Goal: Task Accomplishment & Management: Complete application form

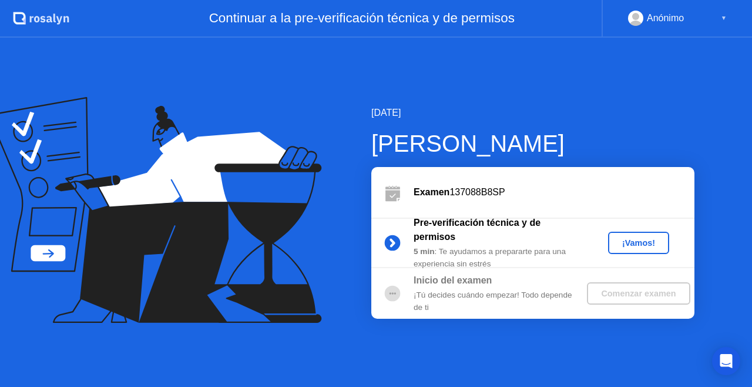
click at [505, 326] on div "[DATE] [PERSON_NAME] Examen 137088B8SP Pre-verificación técnica y de permisos 5…" at bounding box center [376, 212] width 752 height 349
click at [616, 98] on div "[DATE] [PERSON_NAME] Examen 137088B8SP Pre-verificación técnica y de permisos 5…" at bounding box center [376, 212] width 752 height 349
click at [644, 240] on div "¡Vamos!" at bounding box center [639, 242] width 52 height 9
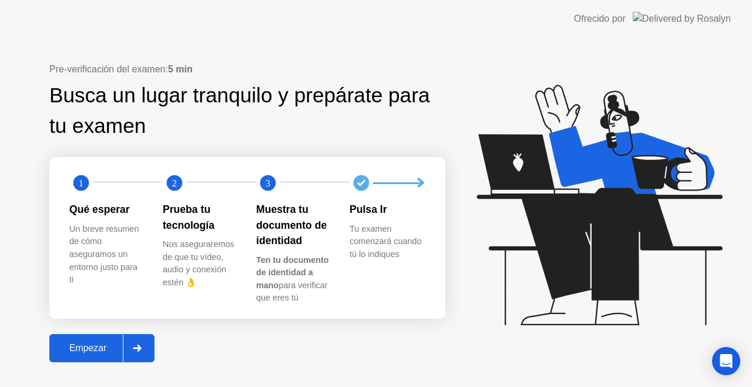
click at [135, 348] on icon at bounding box center [137, 347] width 8 height 7
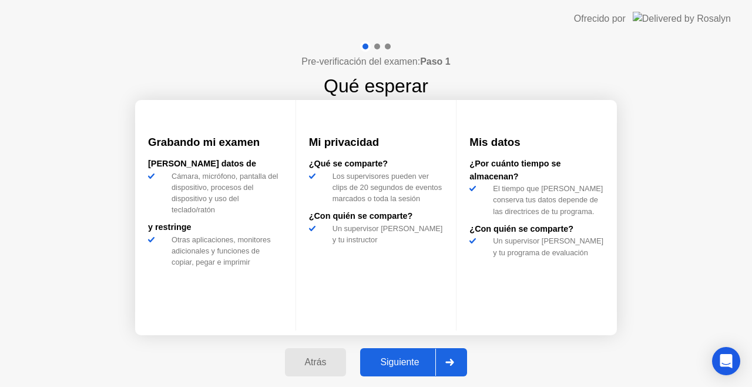
click at [422, 358] on div "Siguiente" at bounding box center [400, 362] width 72 height 11
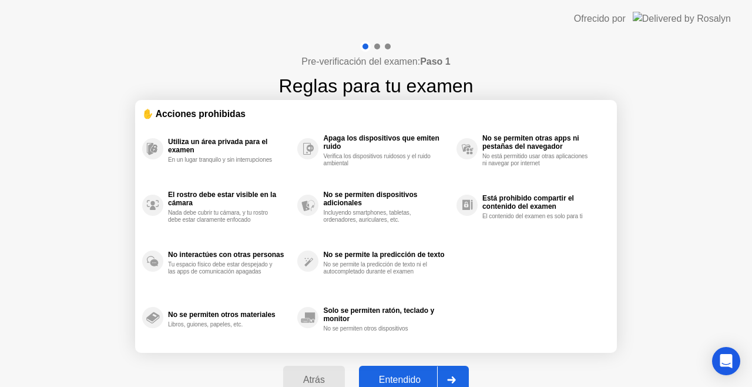
click at [425, 371] on button "Entendido" at bounding box center [414, 379] width 110 height 28
select select "**********"
select select "*******"
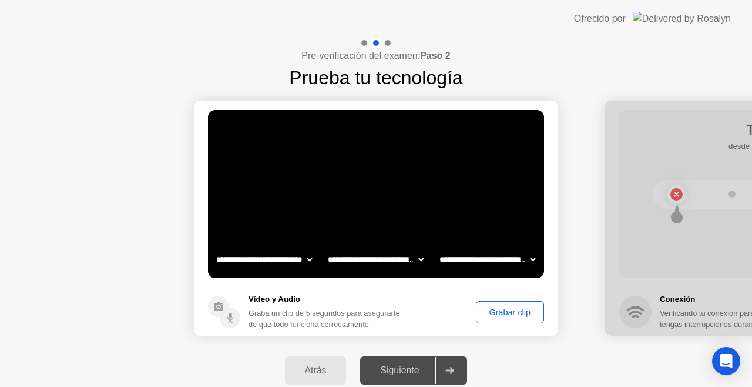
click at [496, 311] on div "Grabar clip" at bounding box center [510, 311] width 60 height 9
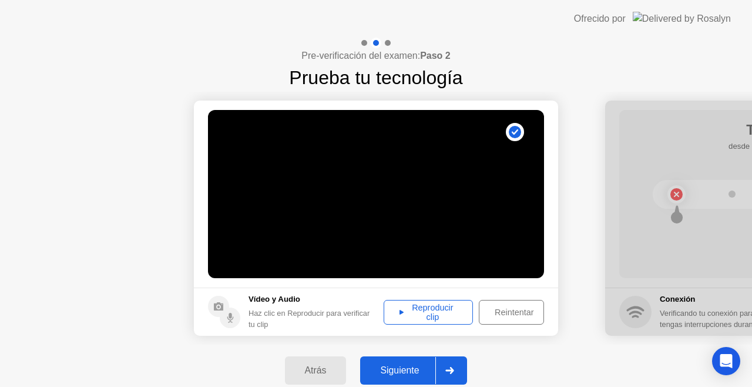
click at [426, 303] on div "Reproducir clip" at bounding box center [428, 312] width 81 height 19
click at [493, 312] on div "Reintentar" at bounding box center [514, 311] width 62 height 9
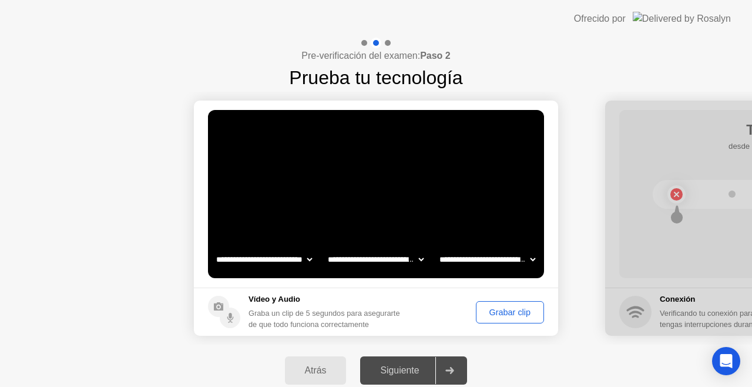
click at [517, 313] on div "Grabar clip" at bounding box center [510, 311] width 60 height 9
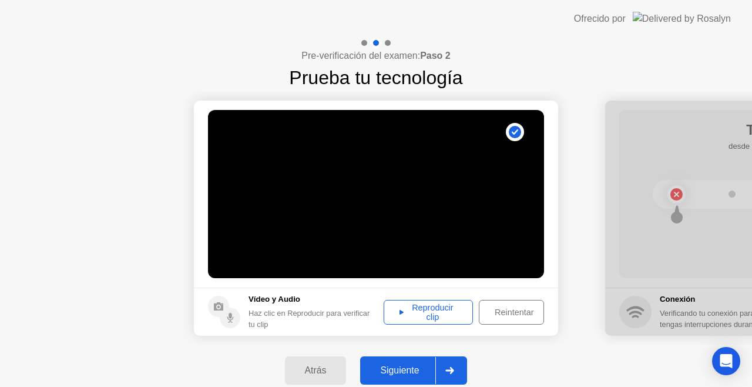
click at [448, 303] on div "Reproducir clip" at bounding box center [428, 312] width 81 height 19
click at [395, 304] on div "Reproducir clip" at bounding box center [428, 312] width 81 height 19
click at [415, 367] on div "Siguiente" at bounding box center [400, 370] width 72 height 11
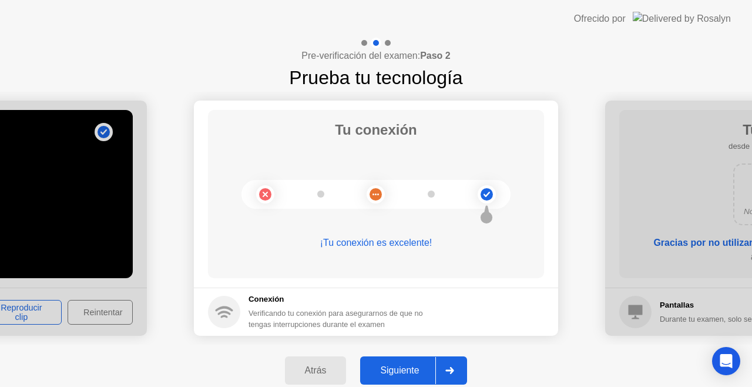
click at [415, 367] on div "Siguiente" at bounding box center [400, 370] width 72 height 11
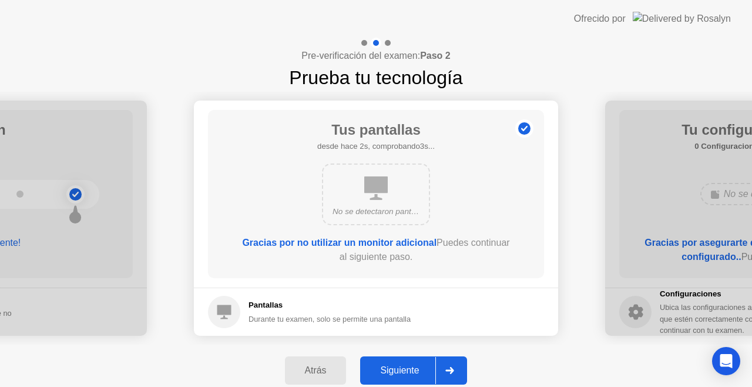
click at [423, 367] on div "Siguiente" at bounding box center [400, 370] width 72 height 11
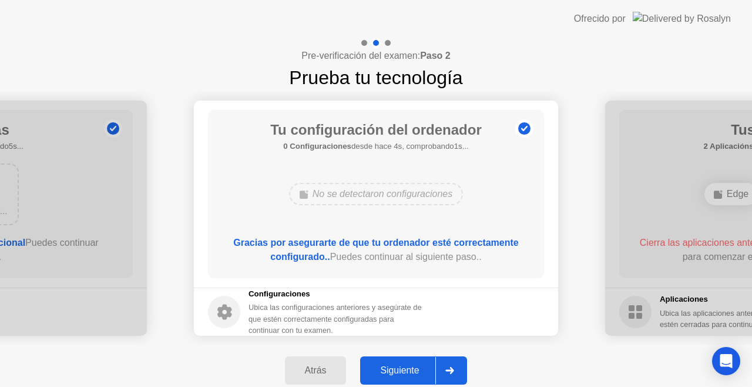
click at [379, 365] on div "Siguiente" at bounding box center [400, 370] width 72 height 11
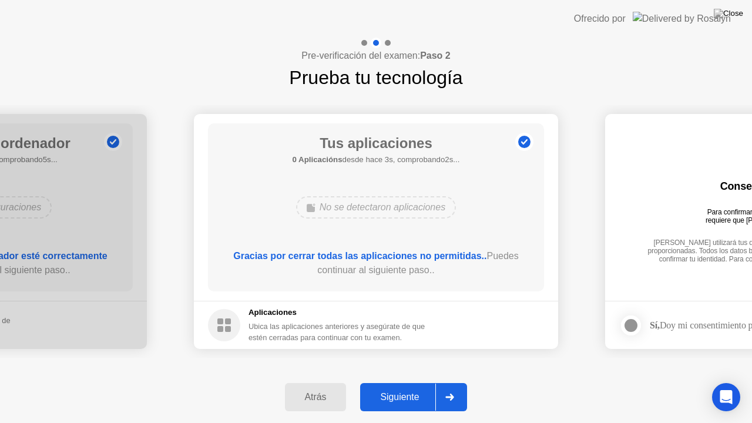
click at [398, 386] on button "Siguiente" at bounding box center [413, 397] width 107 height 28
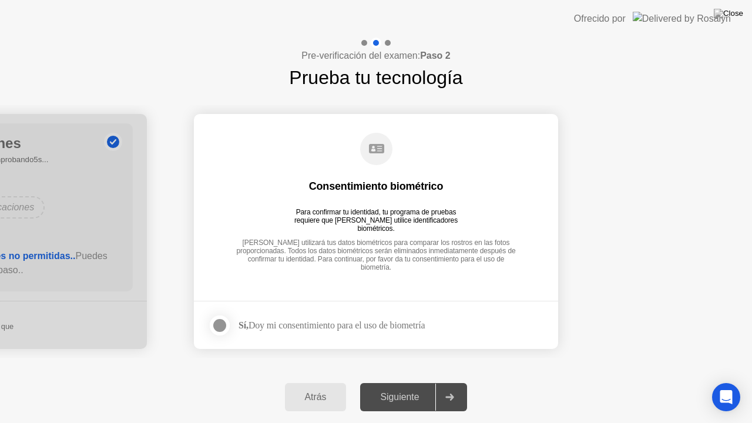
click at [219, 330] on div at bounding box center [220, 325] width 14 height 14
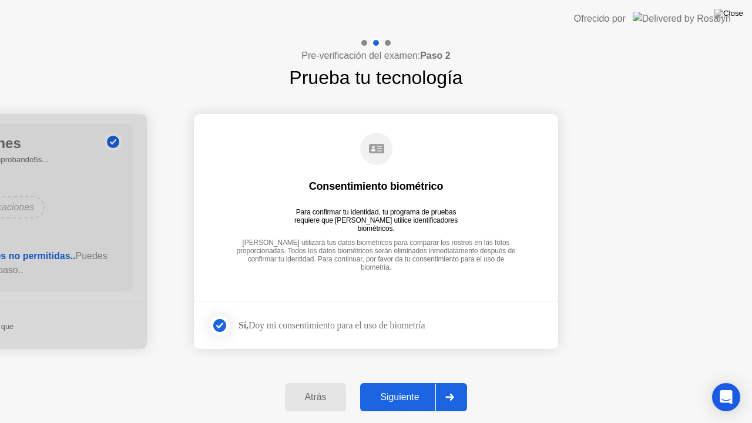
click at [425, 386] on div "Siguiente" at bounding box center [400, 397] width 72 height 11
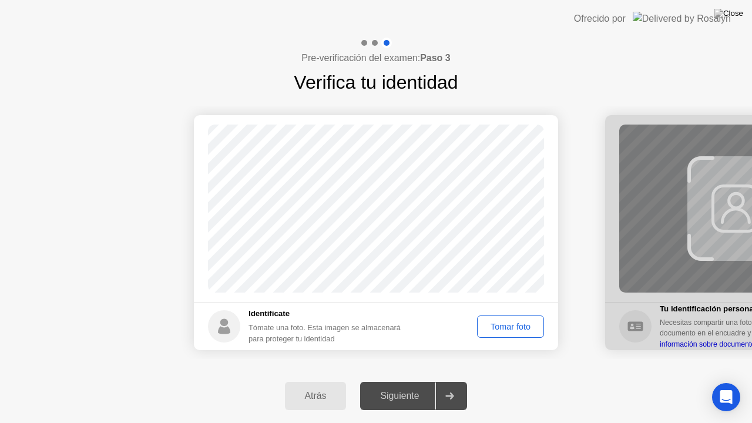
drag, startPoint x: 516, startPoint y: 322, endPoint x: 519, endPoint y: 328, distance: 6.0
click at [519, 328] on div "Tomar foto" at bounding box center [510, 326] width 59 height 9
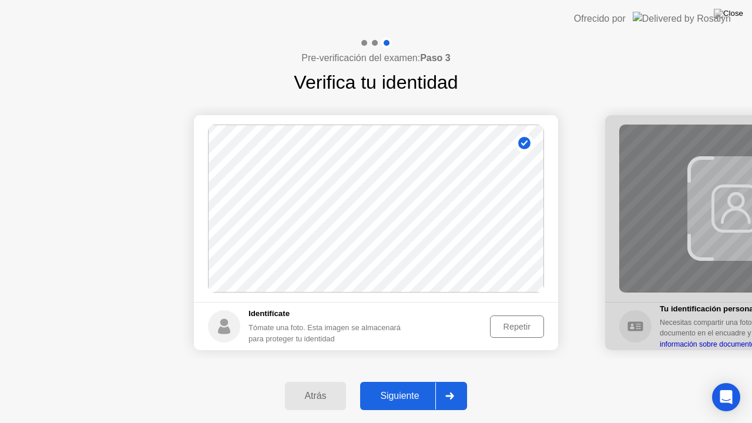
click at [402, 386] on div "Siguiente" at bounding box center [400, 396] width 72 height 11
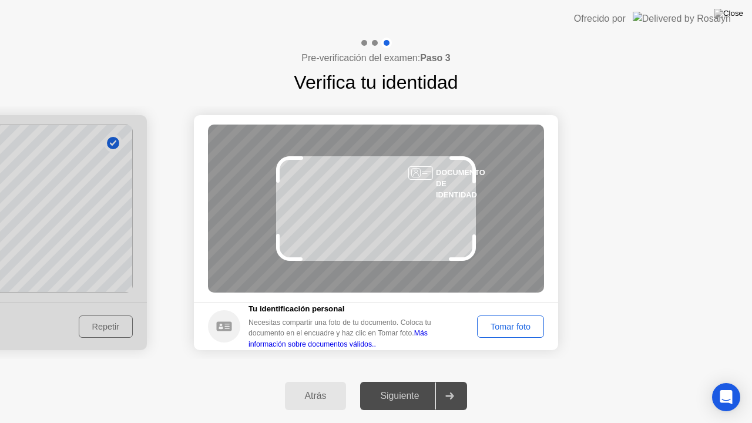
click at [513, 322] on div "Tomar foto" at bounding box center [510, 326] width 59 height 9
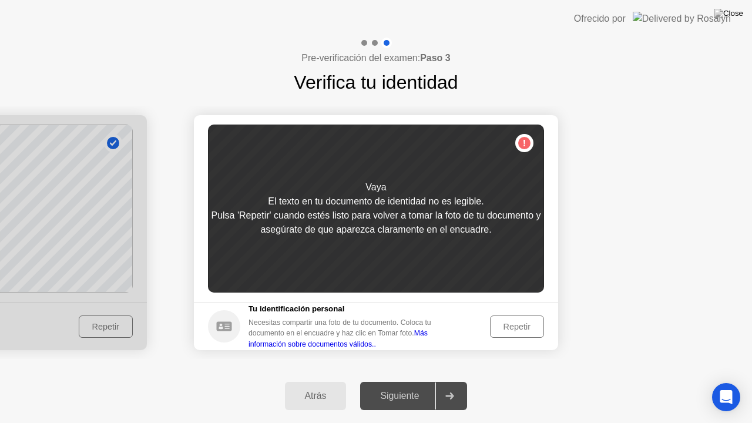
click at [510, 323] on div "Repetir" at bounding box center [517, 326] width 46 height 9
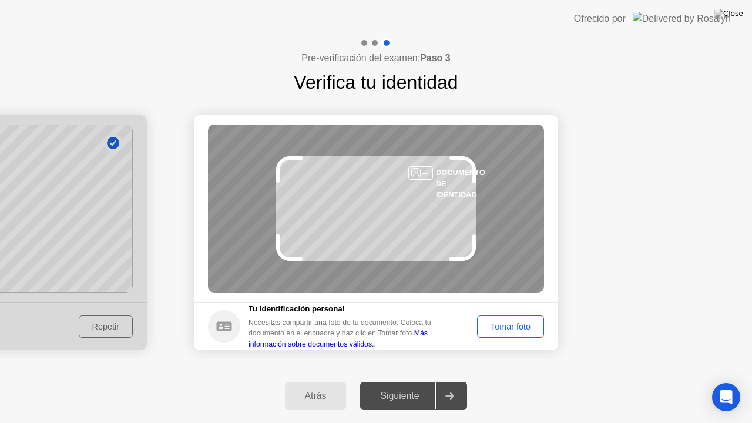
click at [510, 324] on div "Tomar foto" at bounding box center [510, 326] width 59 height 9
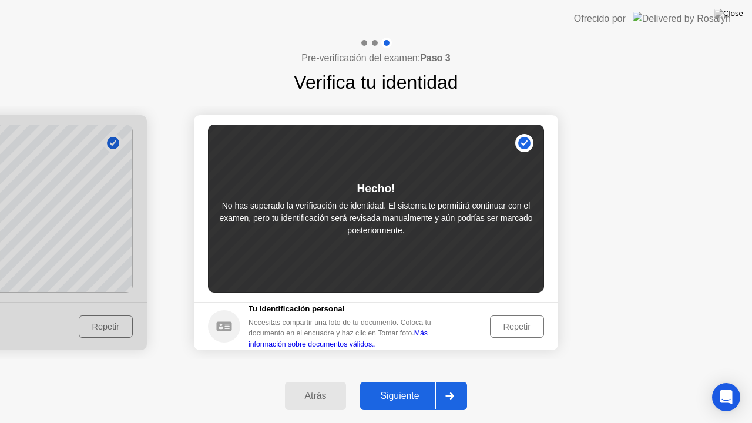
click at [402, 386] on button "Siguiente" at bounding box center [413, 396] width 107 height 28
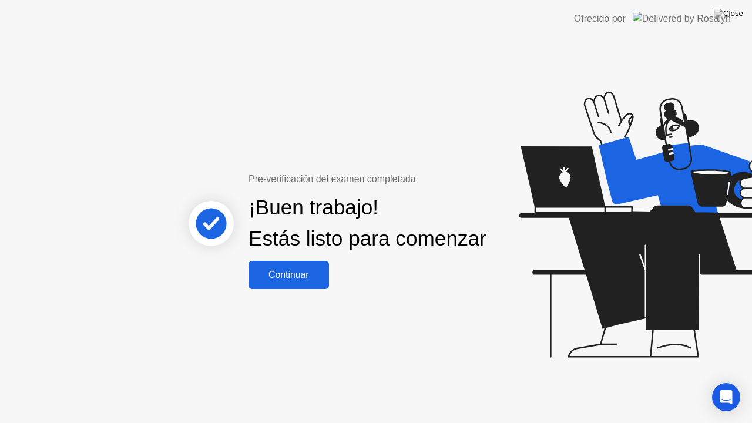
click at [303, 289] on button "Continuar" at bounding box center [288, 275] width 80 height 28
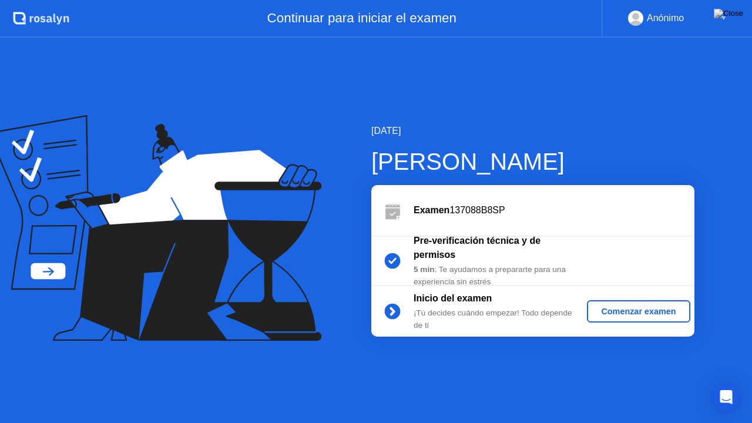
click at [626, 307] on div "Comenzar examen" at bounding box center [638, 311] width 93 height 9
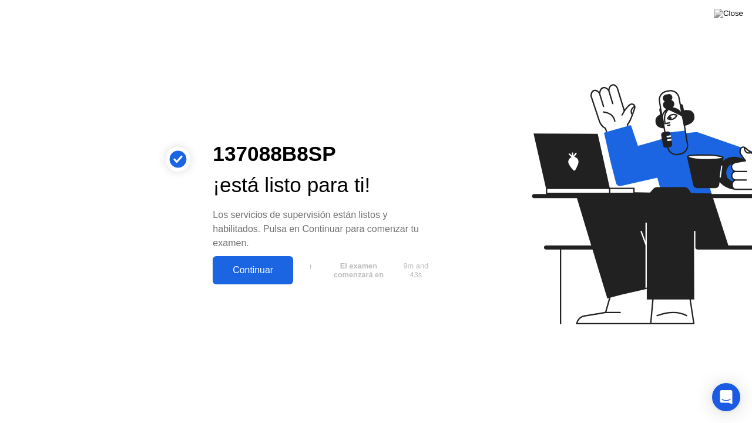
click at [262, 268] on div "Continuar" at bounding box center [252, 270] width 73 height 11
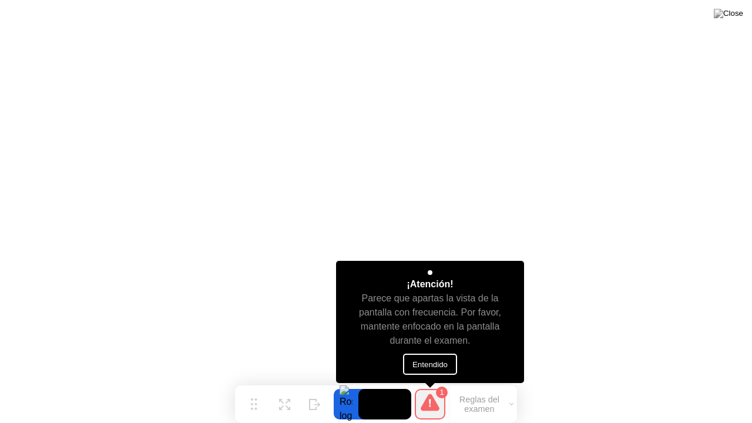
click at [418, 371] on button "Entendido" at bounding box center [430, 364] width 54 height 21
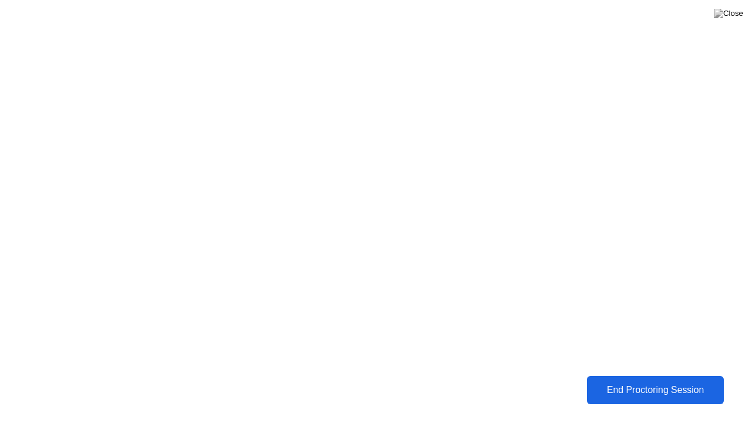
click at [671, 386] on div "End Proctoring Session" at bounding box center [655, 390] width 130 height 11
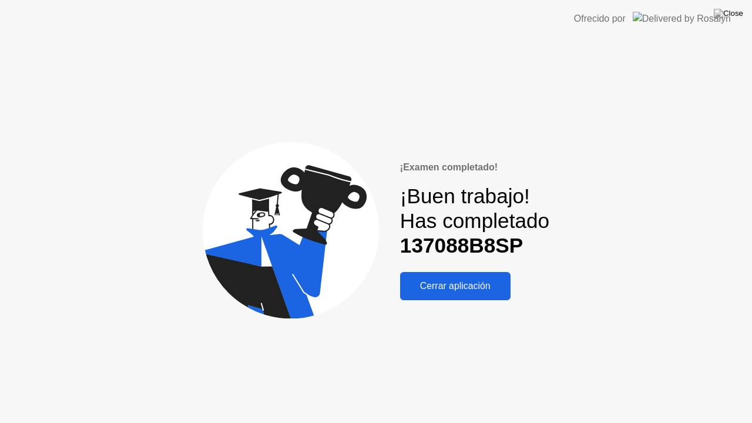
drag, startPoint x: 462, startPoint y: 285, endPoint x: 459, endPoint y: 274, distance: 11.0
click at [462, 285] on div "Cerrar aplicación" at bounding box center [455, 286] width 103 height 11
